Goal: Find specific page/section: Find specific page/section

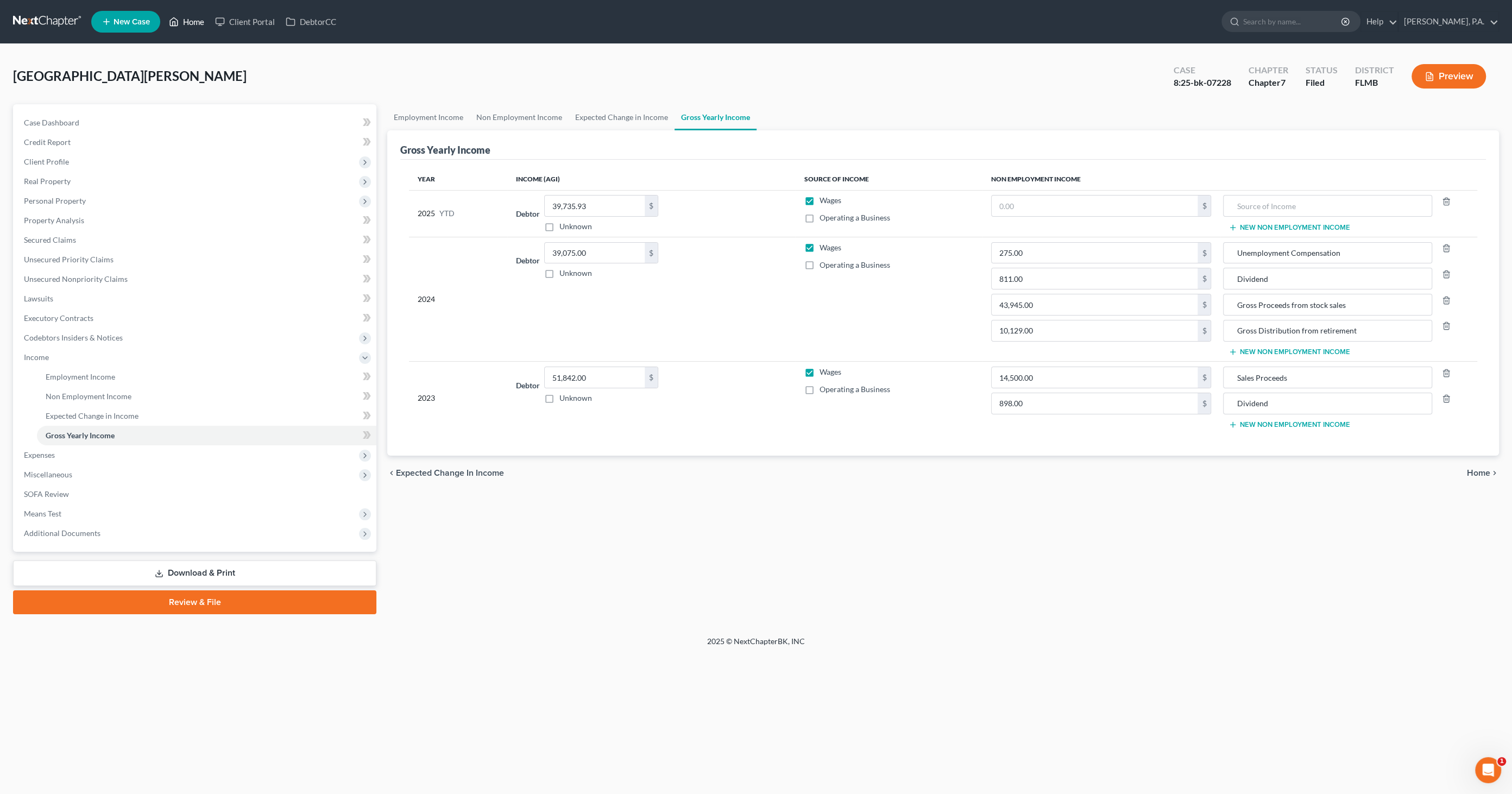
drag, startPoint x: 185, startPoint y: 28, endPoint x: 205, endPoint y: 34, distance: 20.9
click at [185, 28] on link "Home" at bounding box center [186, 22] width 46 height 20
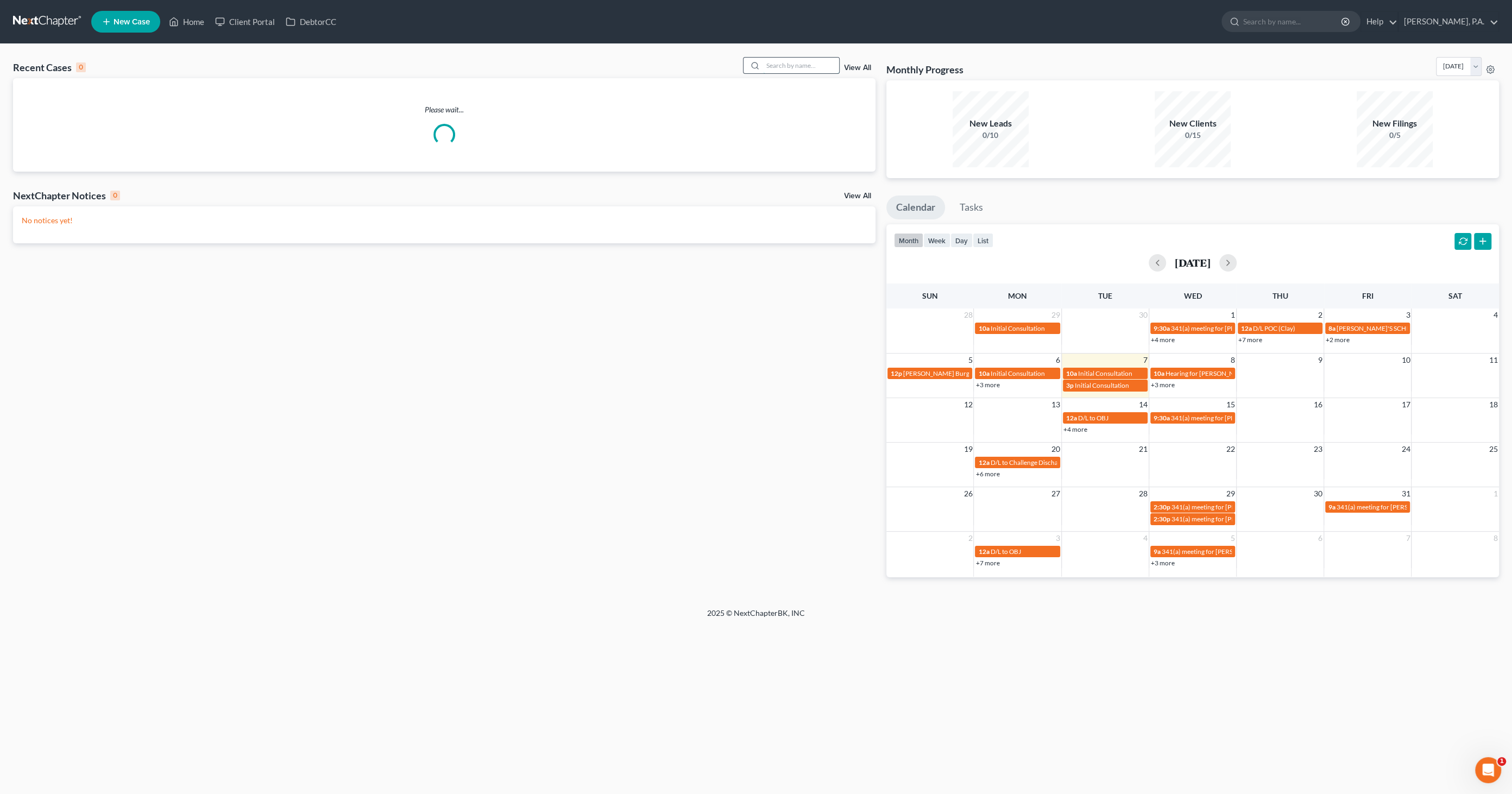
click at [764, 65] on input "search" at bounding box center [800, 65] width 76 height 16
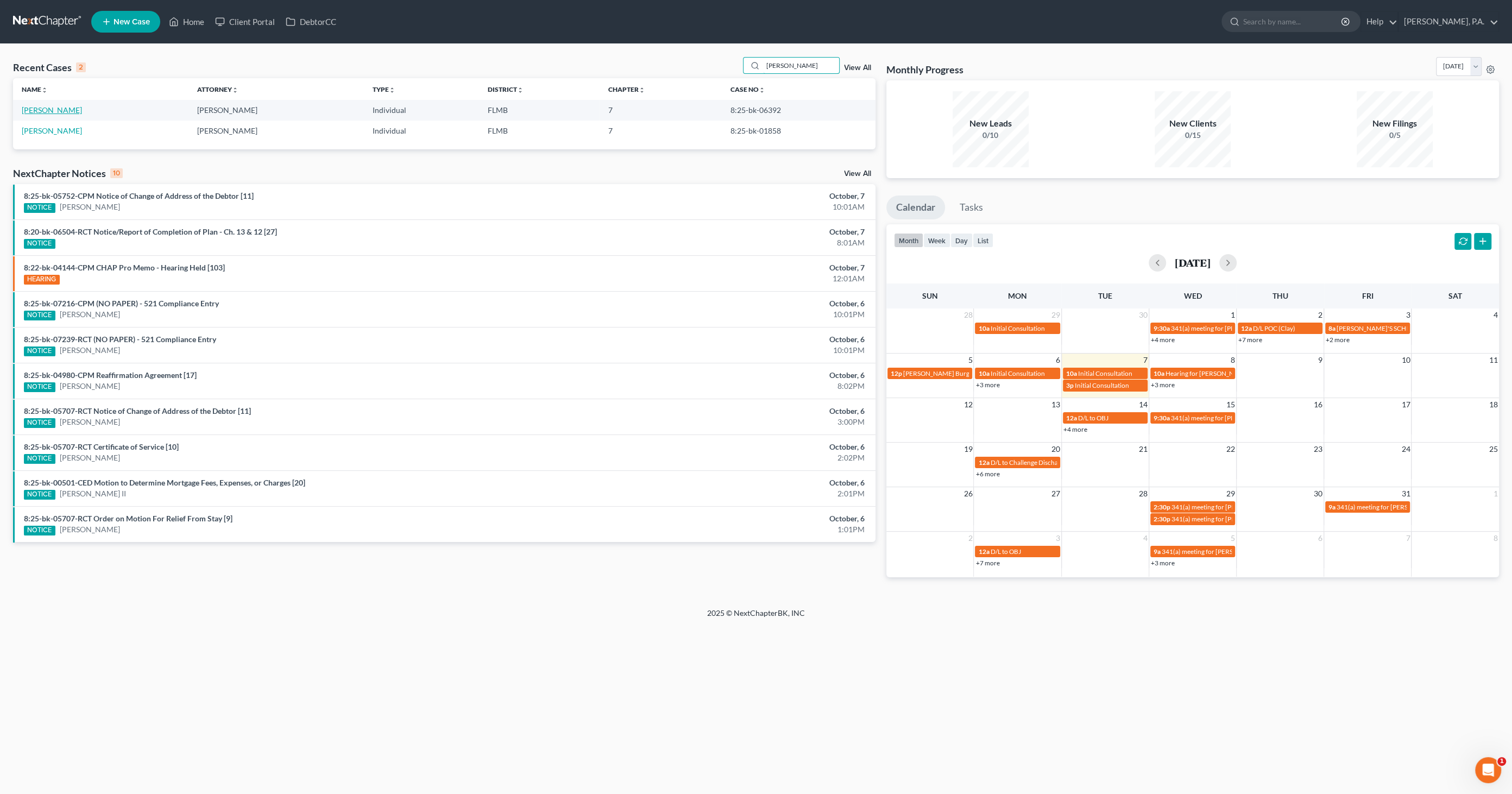
type input "[PERSON_NAME]"
click at [47, 112] on link "[PERSON_NAME]" at bounding box center [52, 110] width 60 height 9
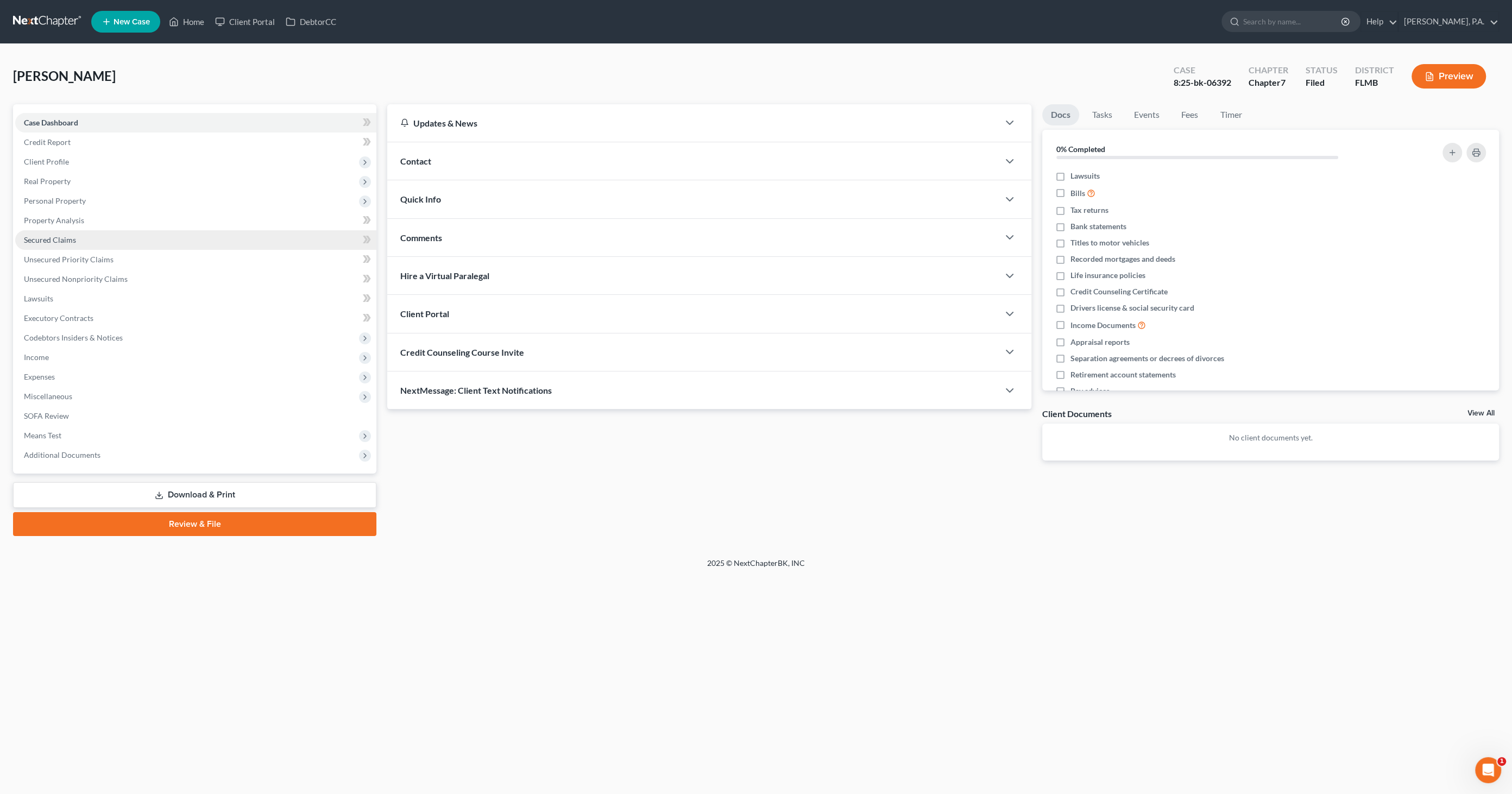
click at [40, 235] on span "Secured Claims" at bounding box center [50, 240] width 52 height 9
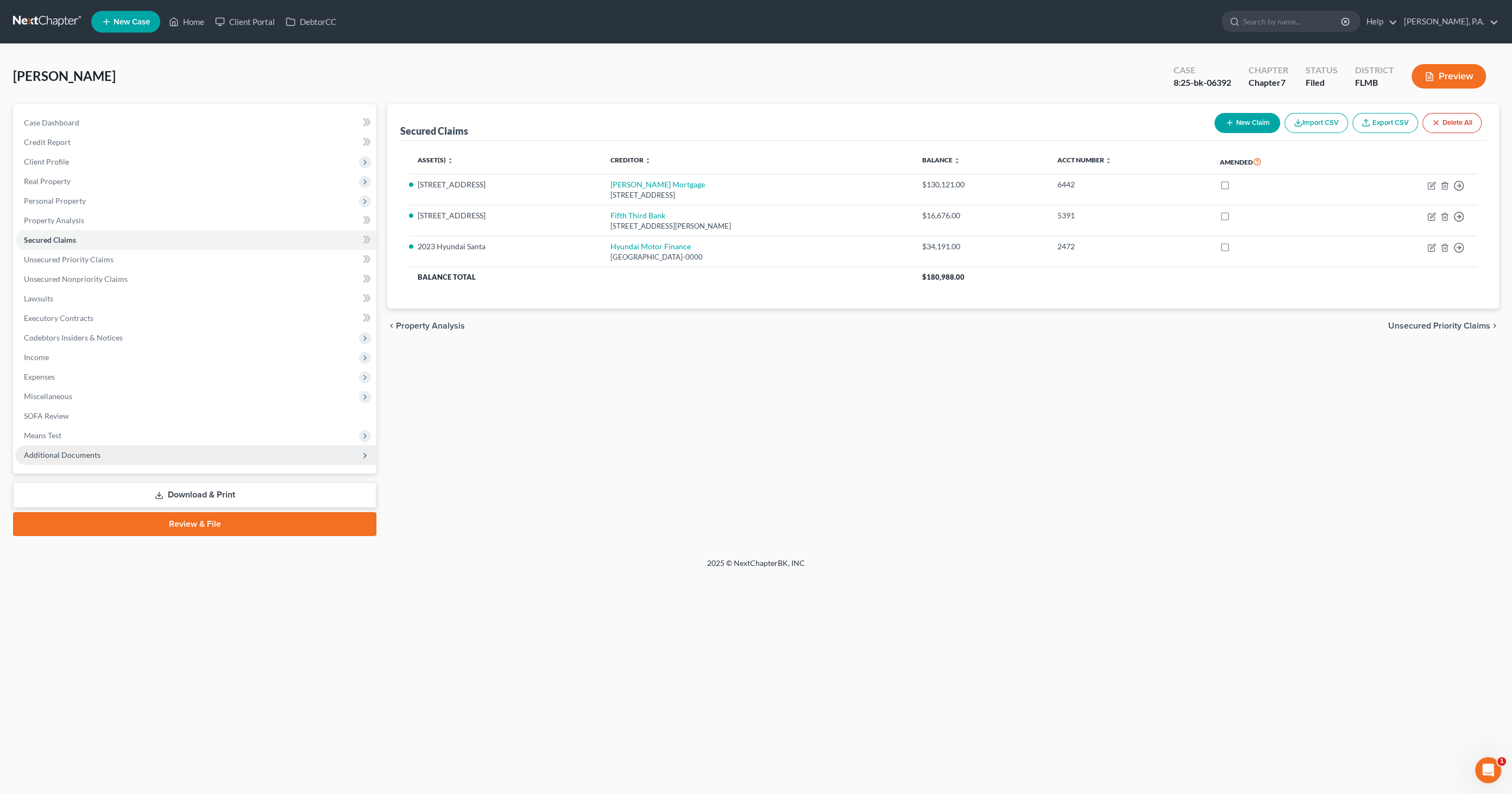
click at [105, 406] on span "Additional Documents" at bounding box center [195, 455] width 361 height 20
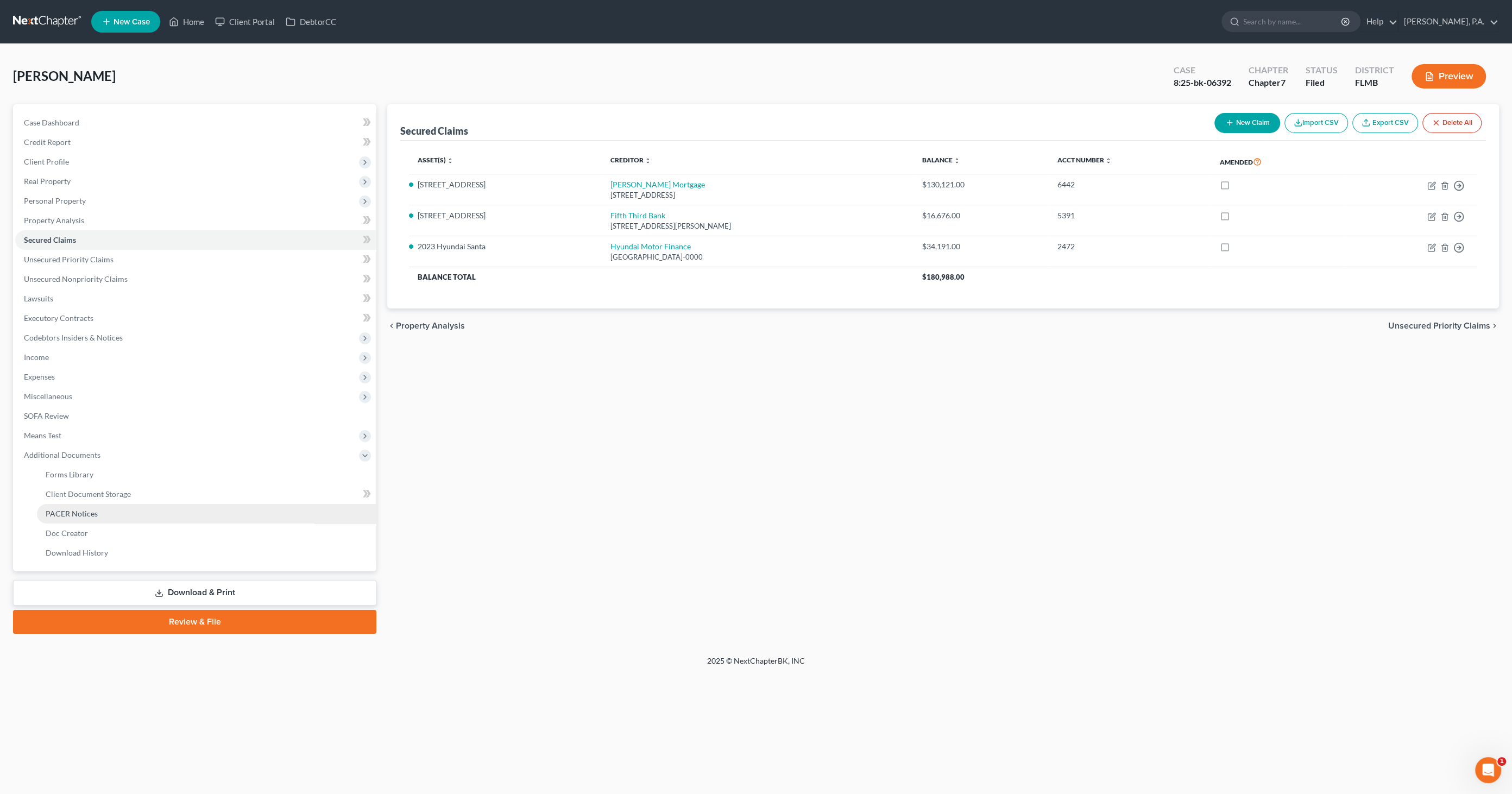
click at [96, 406] on link "PACER Notices" at bounding box center [207, 514] width 339 height 20
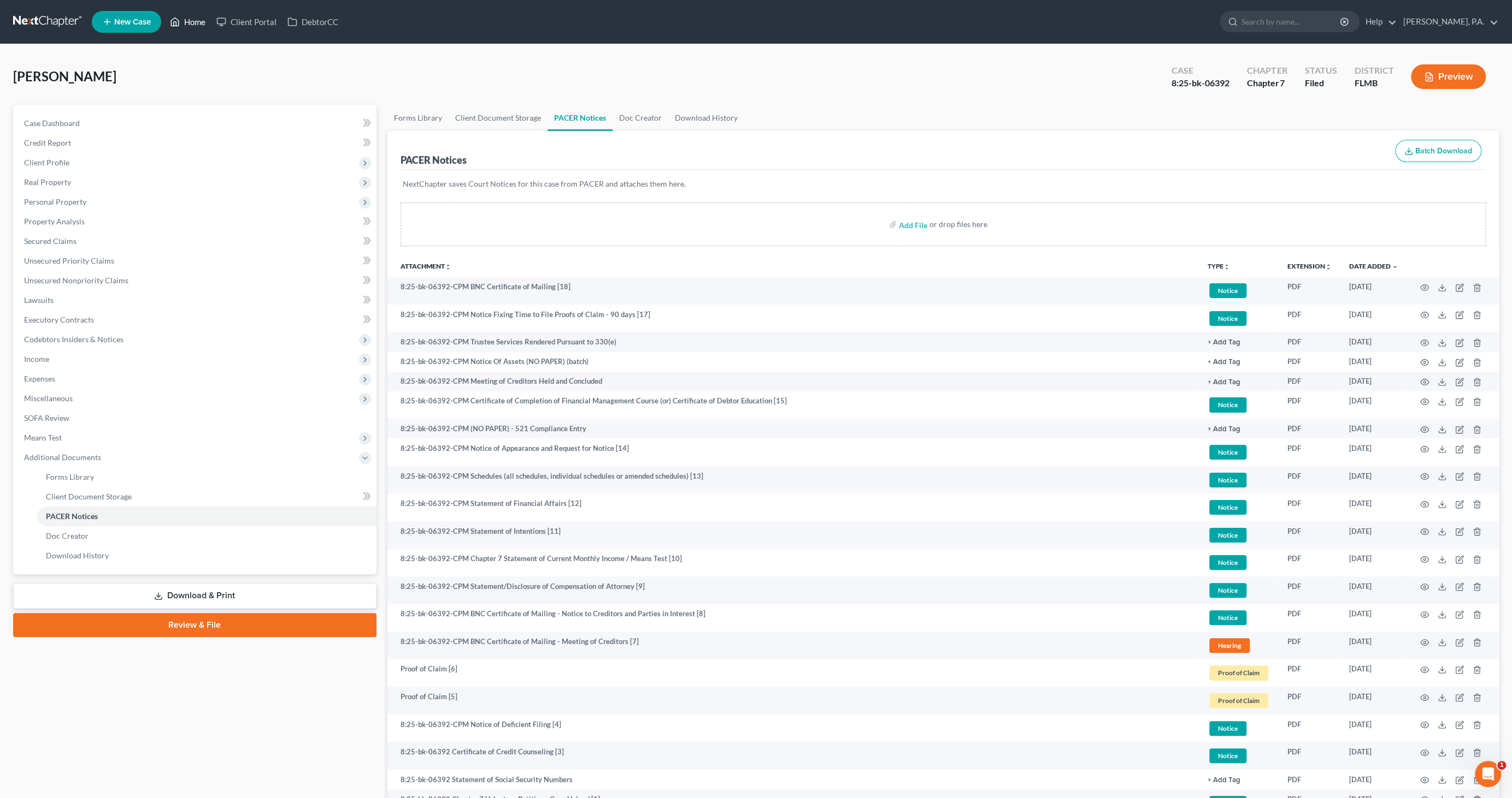
drag, startPoint x: 196, startPoint y: 20, endPoint x: 205, endPoint y: 60, distance: 41.0
click at [196, 20] on link "Home" at bounding box center [187, 22] width 46 height 20
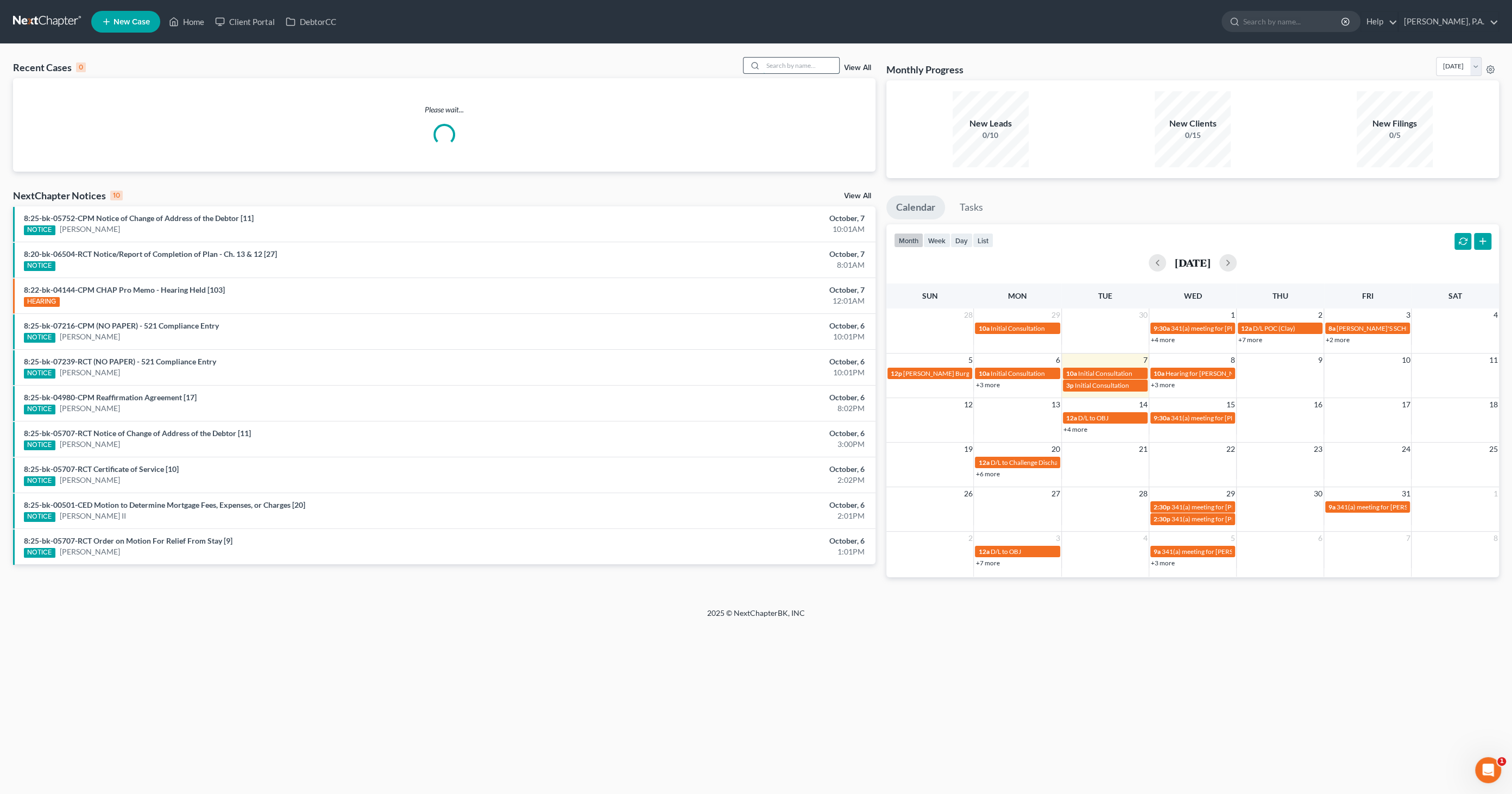
click at [764, 67] on input "search" at bounding box center [800, 65] width 76 height 16
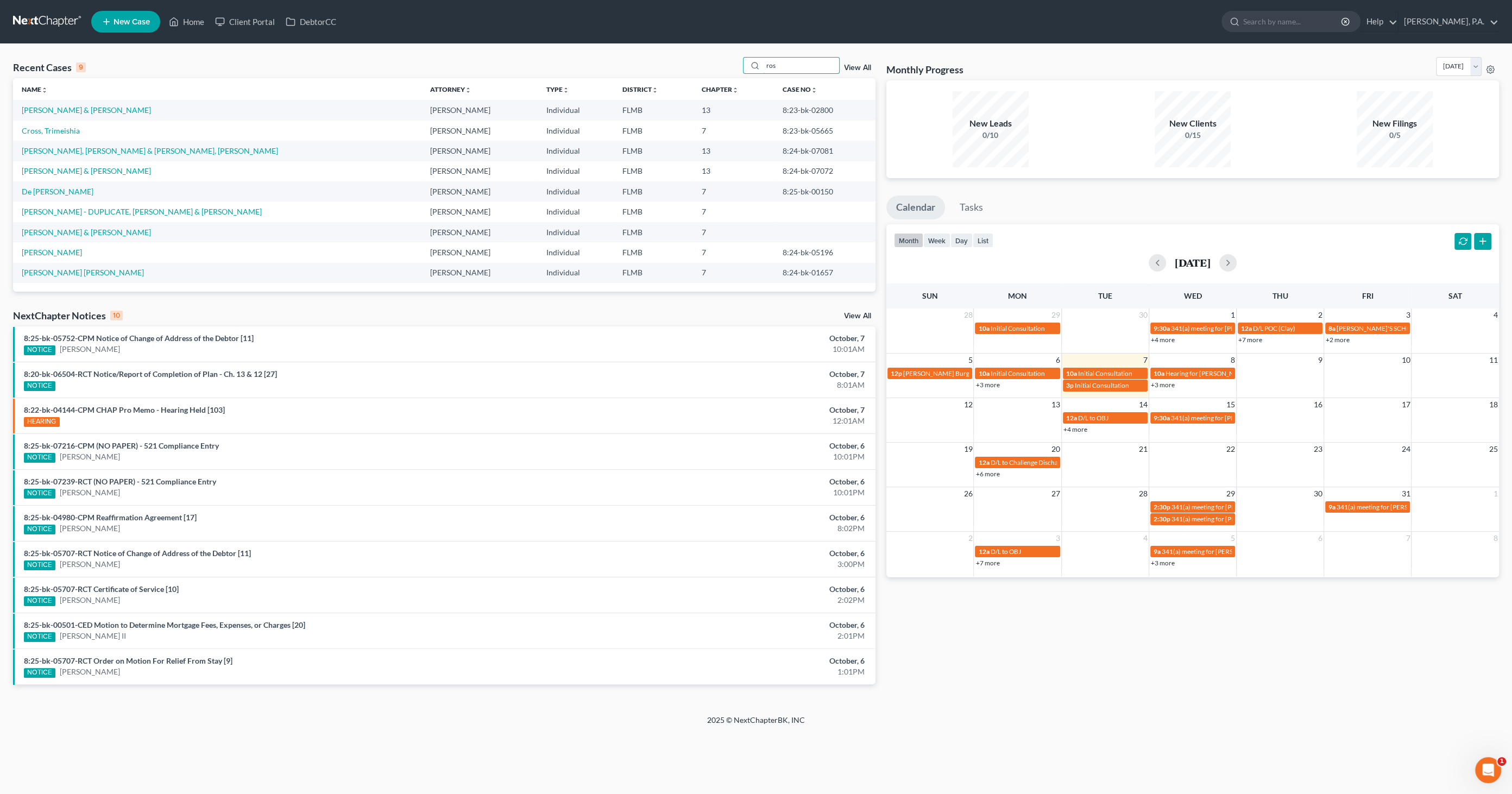
drag, startPoint x: 803, startPoint y: 63, endPoint x: 718, endPoint y: 63, distance: 85.0
click at [718, 63] on div "Recent Cases 9 ros View All" at bounding box center [444, 68] width 862 height 21
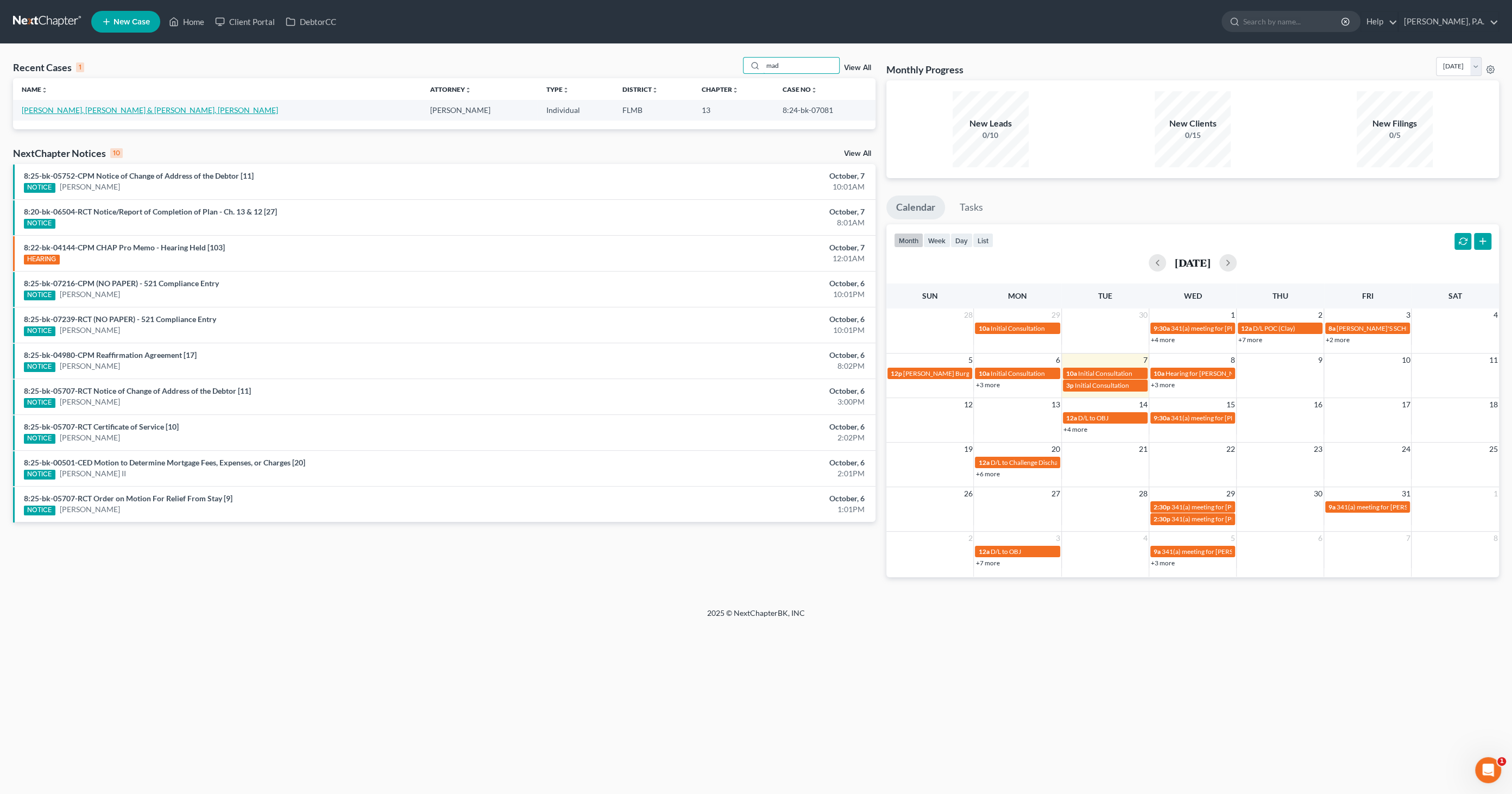
type input "mad"
click at [151, 114] on link "[PERSON_NAME], [PERSON_NAME] & [PERSON_NAME], [PERSON_NAME]" at bounding box center [150, 110] width 256 height 9
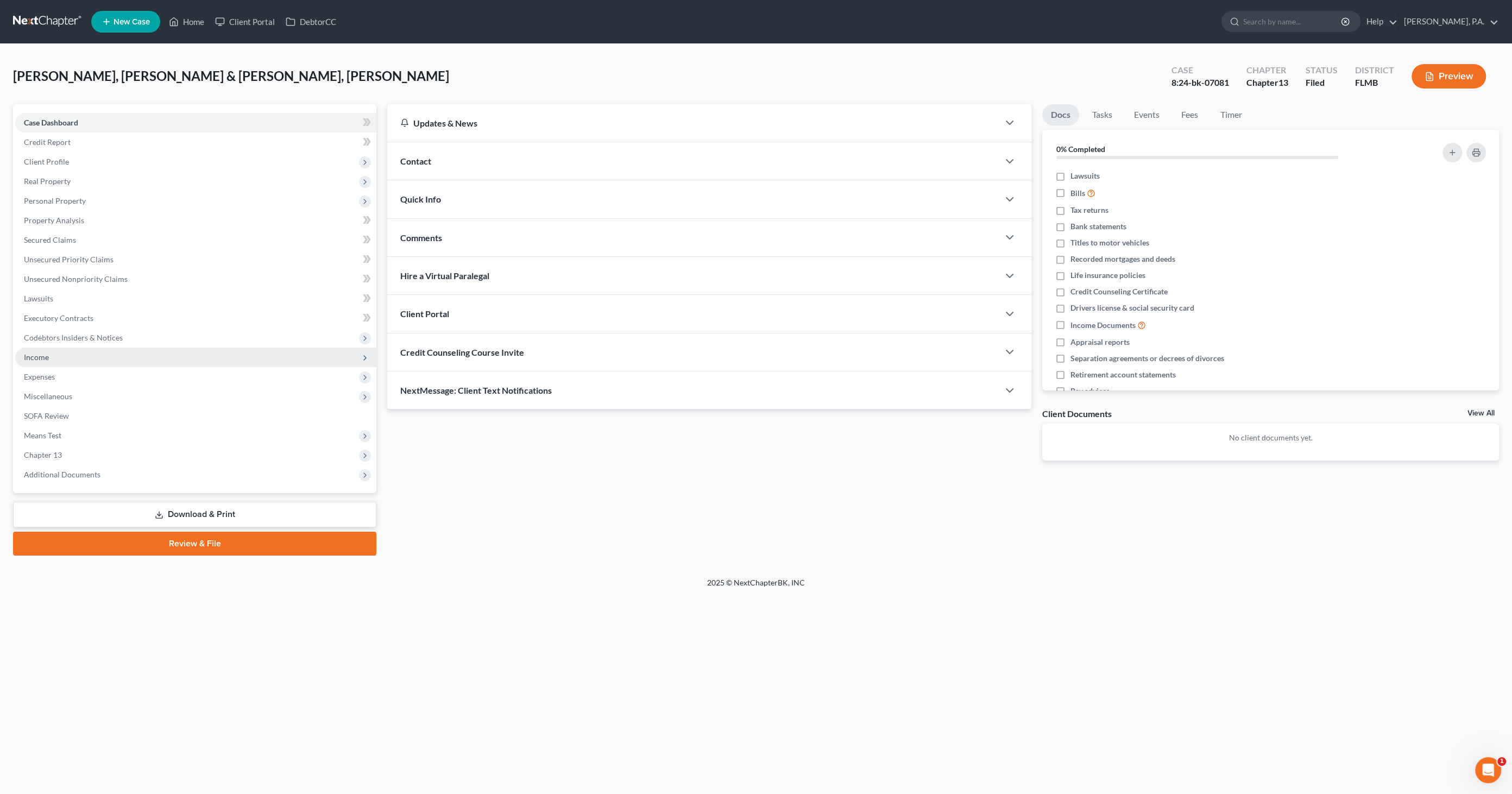
click at [44, 357] on span "Income" at bounding box center [36, 357] width 25 height 9
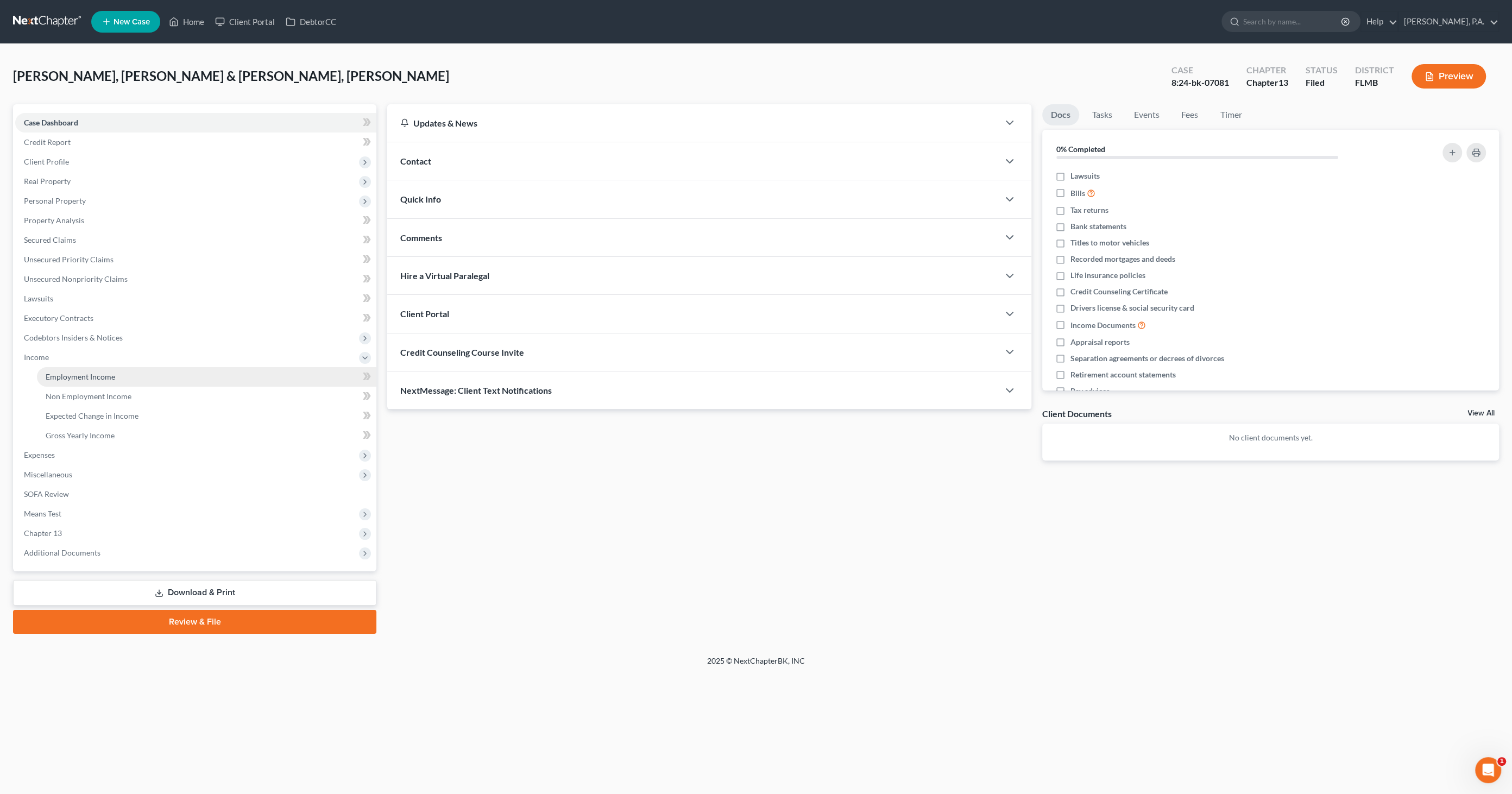
click at [54, 370] on link "Employment Income" at bounding box center [207, 377] width 339 height 20
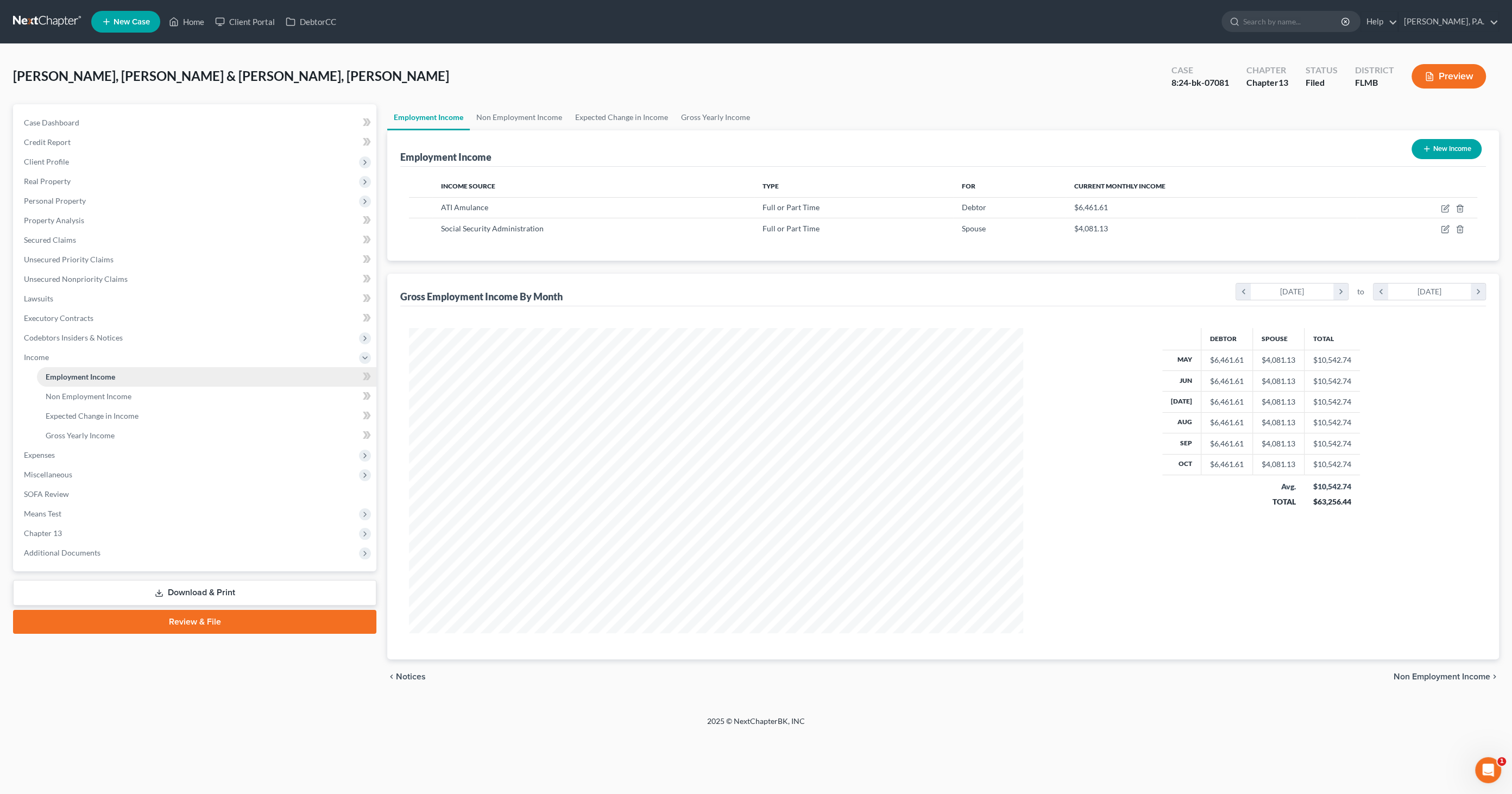
scroll to position [305, 636]
click at [44, 406] on span "Means Test" at bounding box center [43, 513] width 38 height 9
drag, startPoint x: 45, startPoint y: 513, endPoint x: 49, endPoint y: 439, distance: 74.1
click at [40, 406] on span "Means Test" at bounding box center [43, 435] width 38 height 9
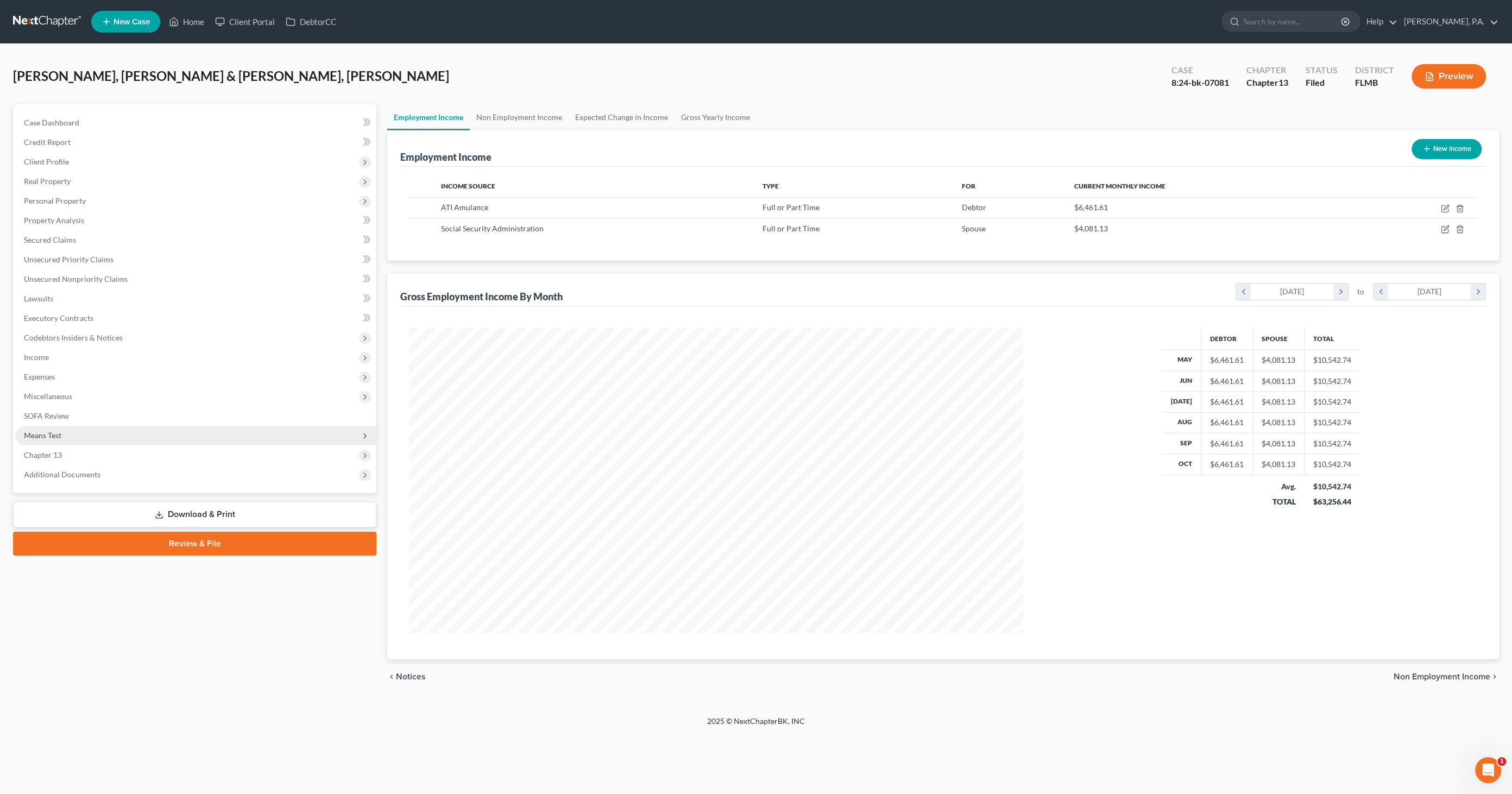
click at [62, 406] on span "Means Test" at bounding box center [195, 436] width 361 height 20
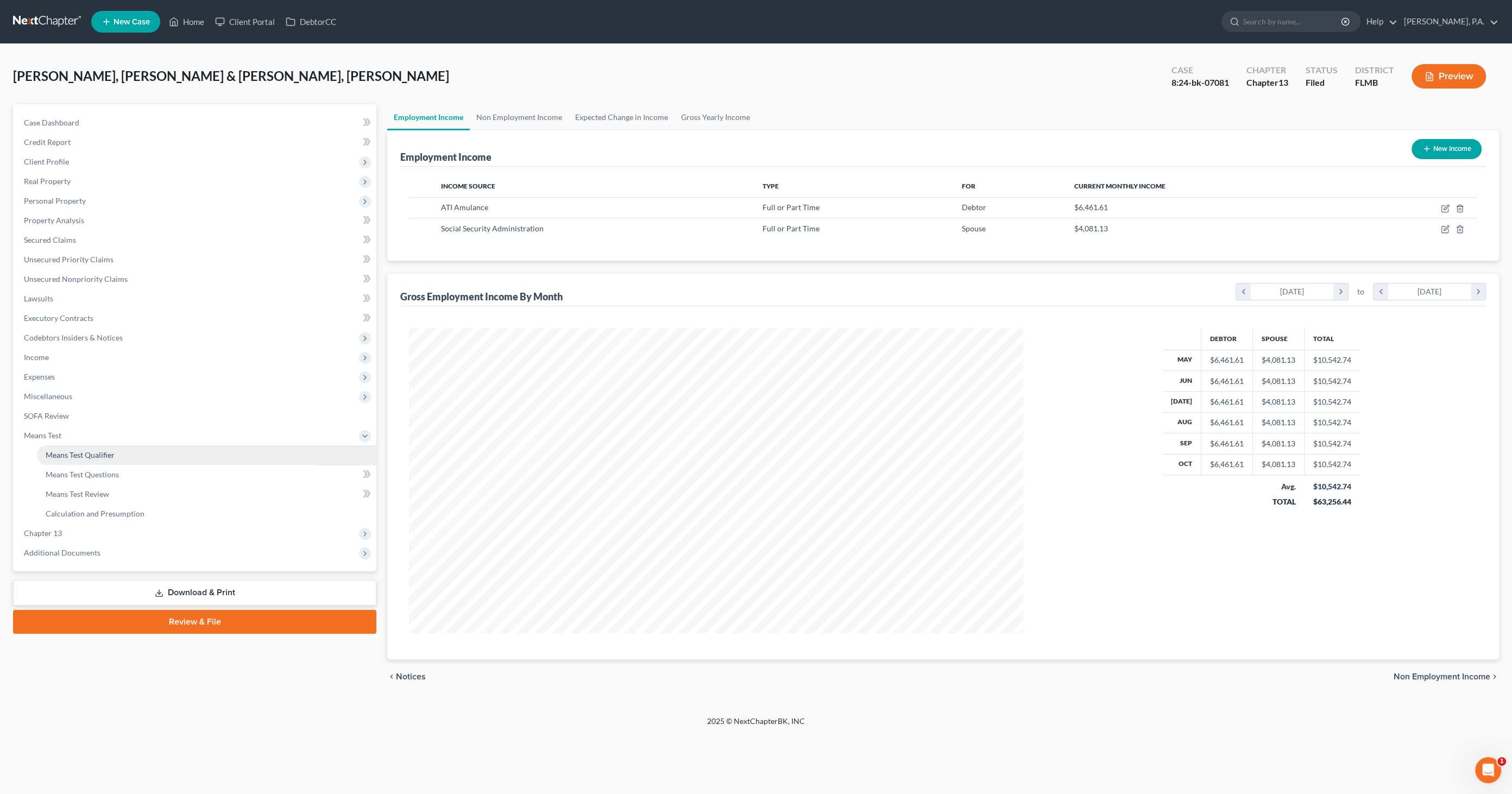
click at [87, 406] on span "Means Test Qualifier" at bounding box center [81, 455] width 69 height 9
